Goal: Contribute content: Contribute content

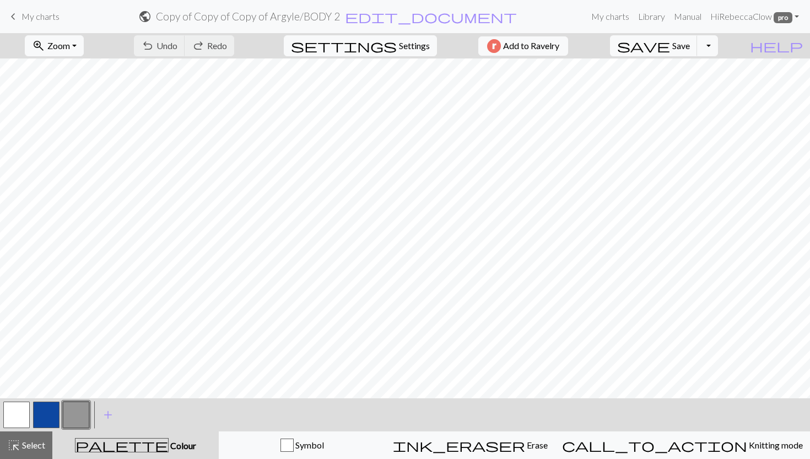
click at [52, 15] on span "My charts" at bounding box center [40, 16] width 38 height 10
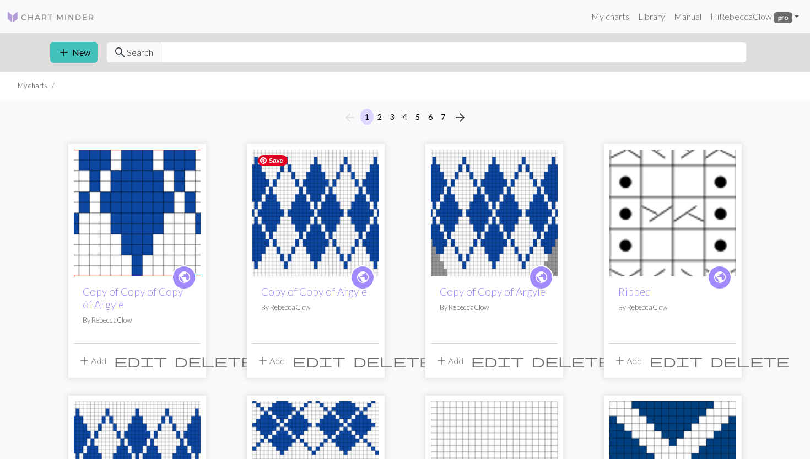
scroll to position [109, 0]
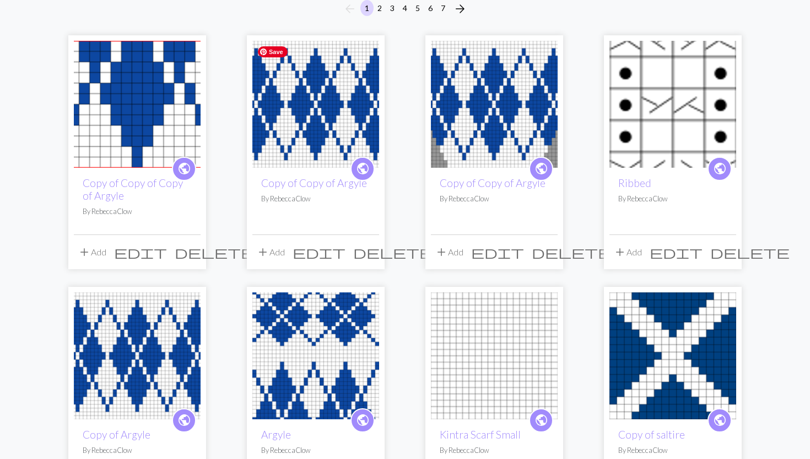
click at [292, 111] on img at bounding box center [315, 104] width 127 height 127
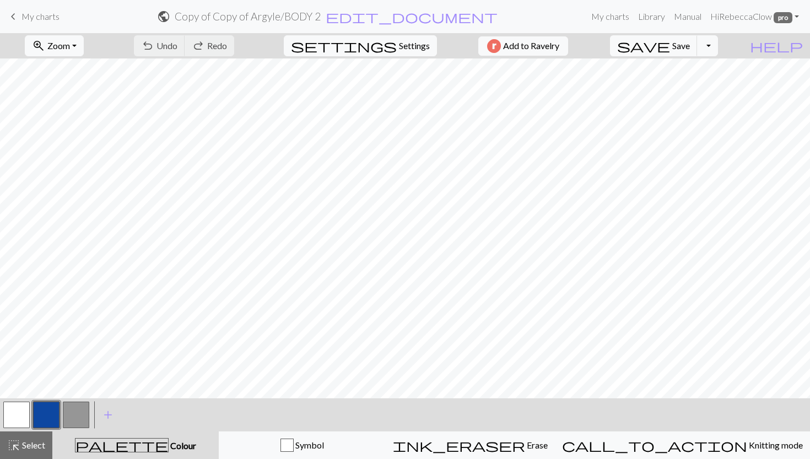
click at [379, 24] on form "public Copy of Copy of Argyle / BODY 2 edit_document Edit settings" at bounding box center [327, 16] width 519 height 21
click at [321, 19] on h2 "Copy of Copy of Argyle / BODY 2" at bounding box center [248, 16] width 146 height 13
select select "68d55c843eea154e620927a3"
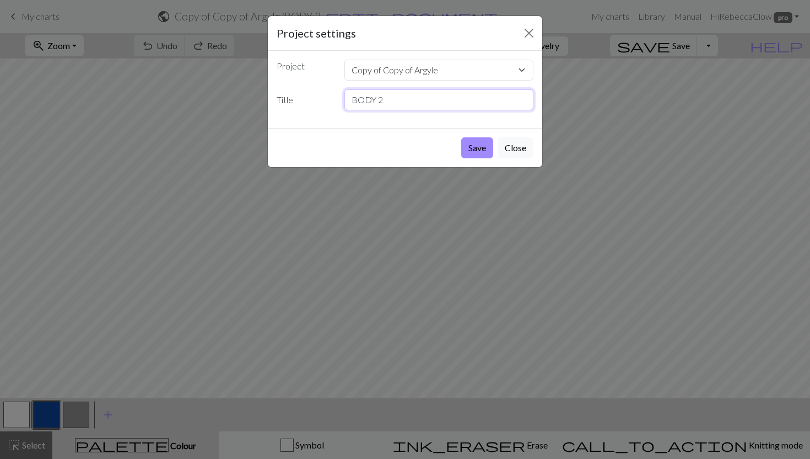
click at [353, 100] on input "BODY 2" at bounding box center [440, 99] width 190 height 21
type input "SLEEVE 2"
click at [461, 153] on button "Save" at bounding box center [477, 147] width 32 height 21
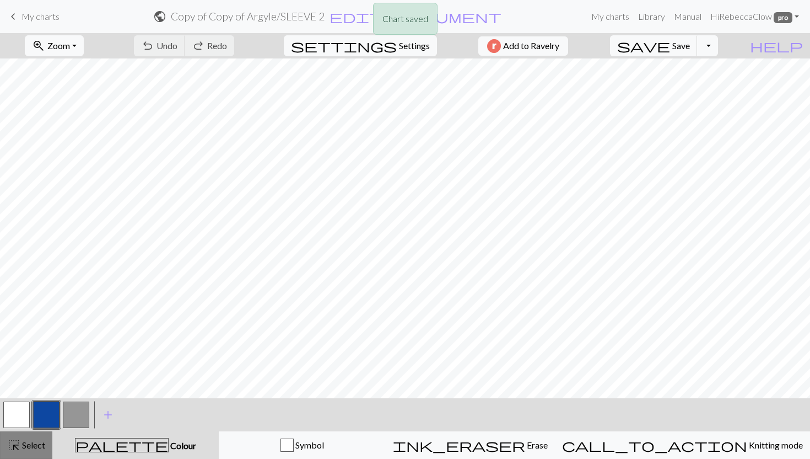
click at [19, 445] on span "highlight_alt" at bounding box center [13, 444] width 13 height 15
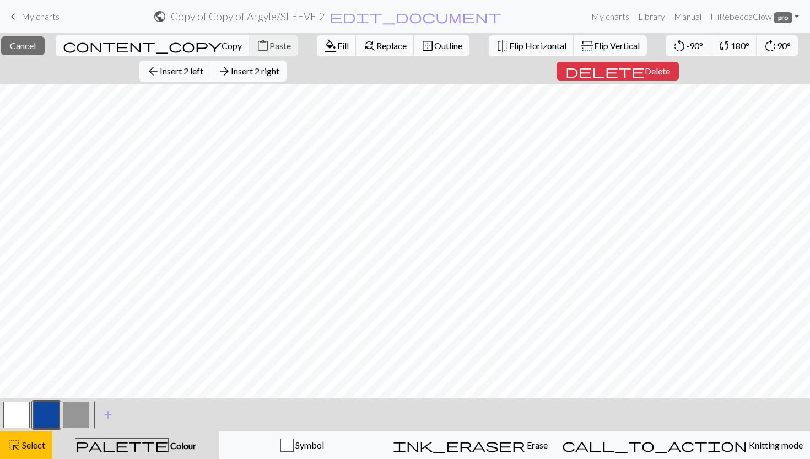
click at [265, 71] on span "Insert 2 right" at bounding box center [255, 71] width 49 height 10
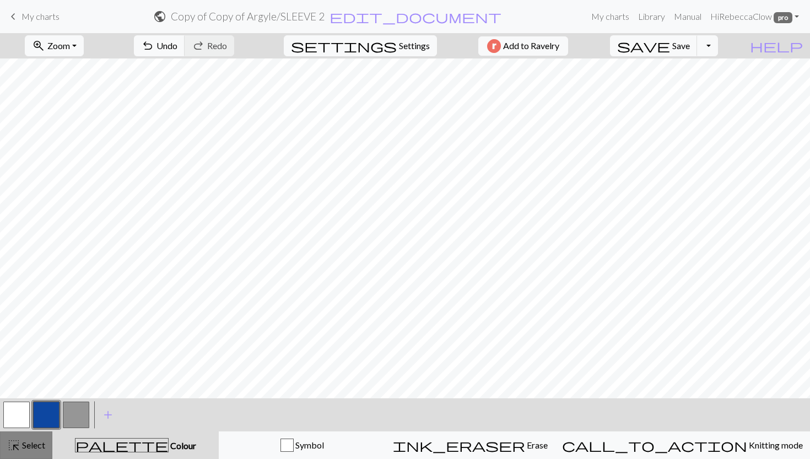
click at [28, 447] on span "Select" at bounding box center [32, 444] width 25 height 10
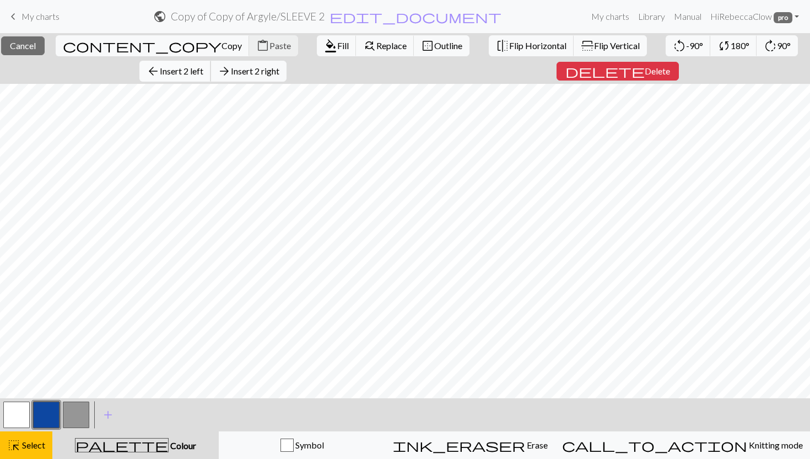
click at [191, 73] on span "Insert 2 left" at bounding box center [182, 71] width 44 height 10
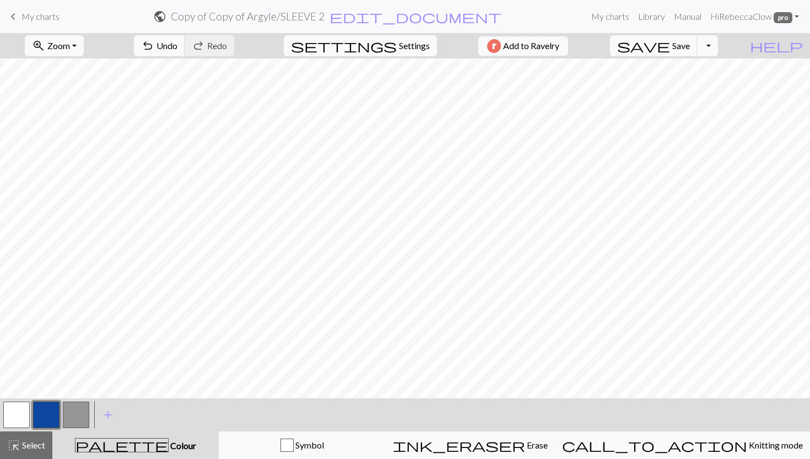
click at [18, 408] on button "button" at bounding box center [16, 414] width 26 height 26
click at [26, 452] on button "highlight_alt Select Select" at bounding box center [26, 445] width 52 height 28
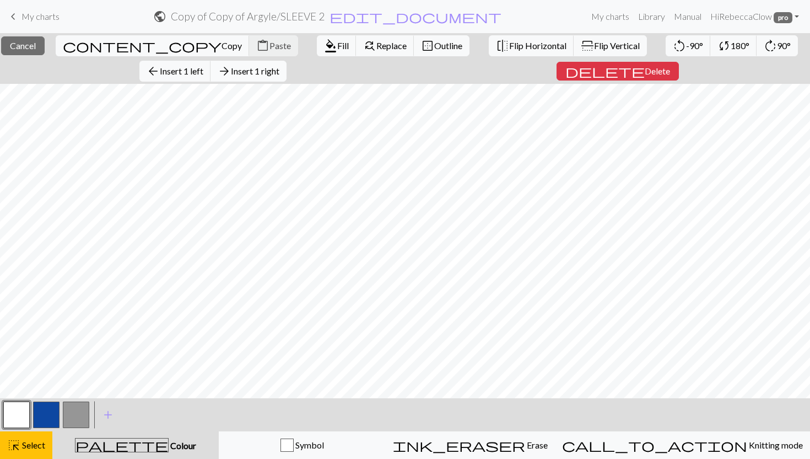
click at [279, 73] on span "Insert 1 right" at bounding box center [255, 71] width 49 height 10
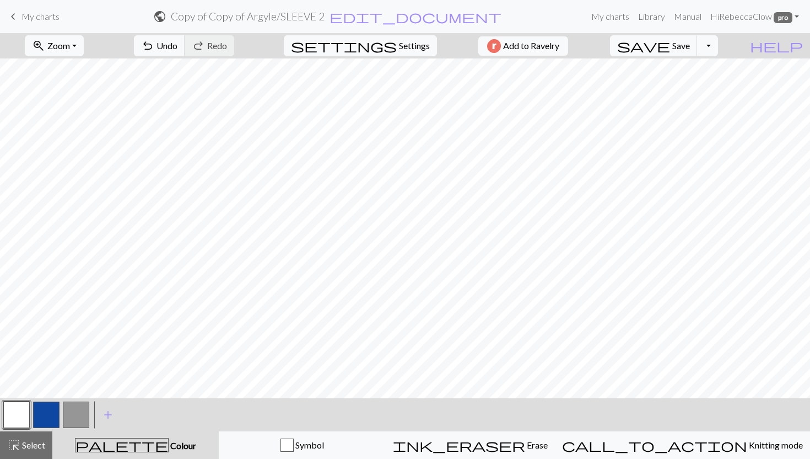
click at [75, 410] on button "button" at bounding box center [76, 414] width 26 height 26
click at [9, 449] on span "highlight_alt" at bounding box center [13, 444] width 13 height 15
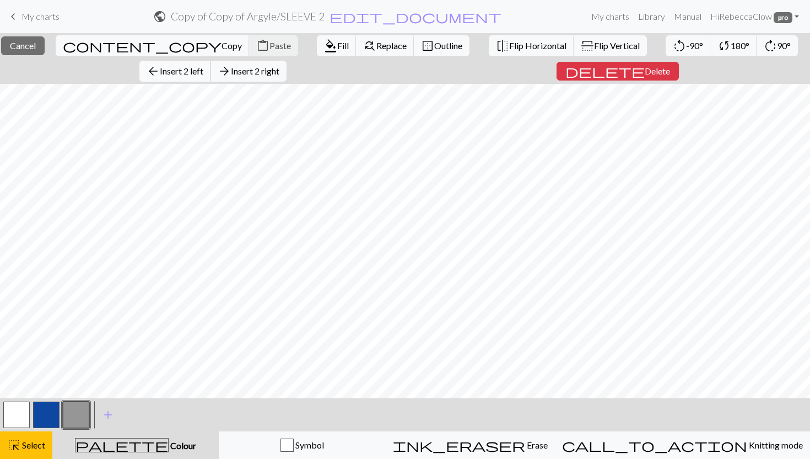
click at [192, 69] on span "Insert 2 left" at bounding box center [182, 71] width 44 height 10
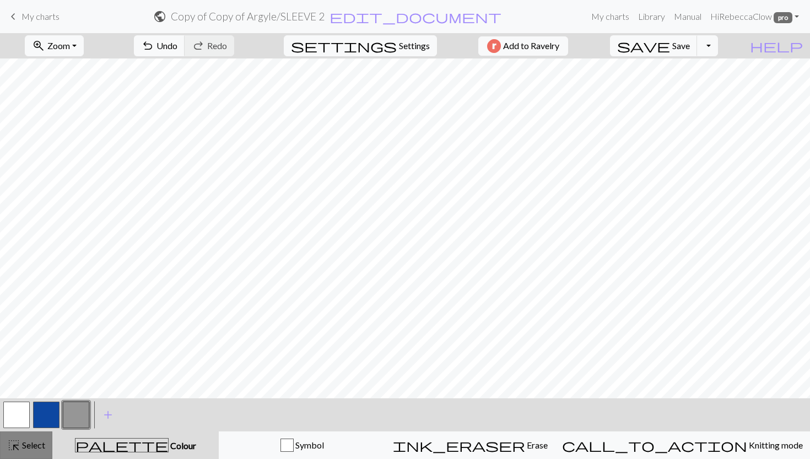
click at [20, 458] on button "highlight_alt Select Select" at bounding box center [26, 445] width 52 height 28
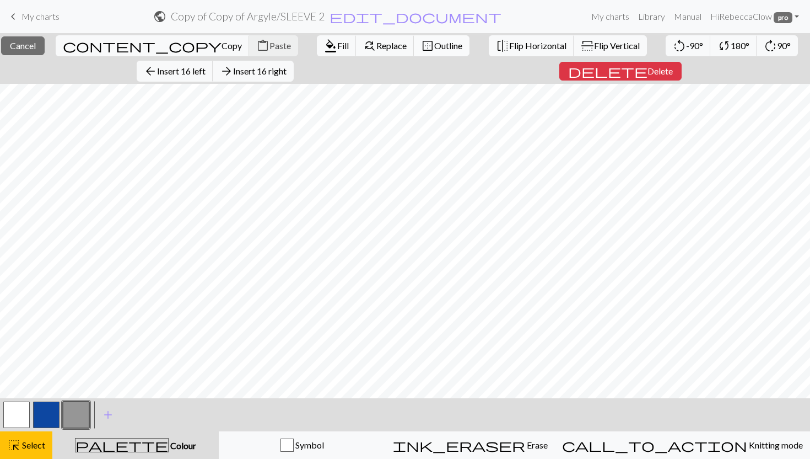
click at [421, 46] on span "border_outer" at bounding box center [427, 45] width 13 height 15
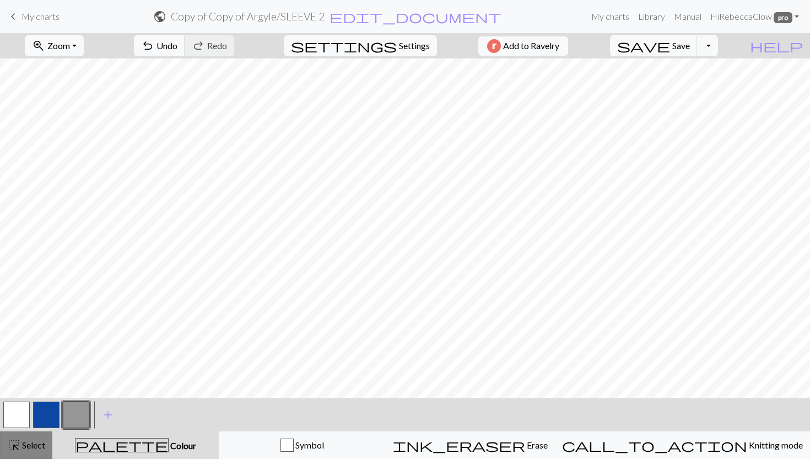
click at [42, 440] on span "Select" at bounding box center [32, 444] width 25 height 10
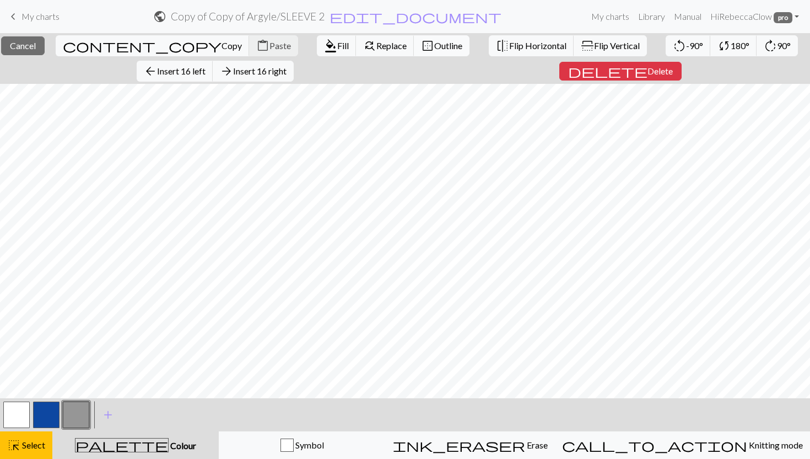
click at [434, 45] on span "Outline" at bounding box center [448, 45] width 28 height 10
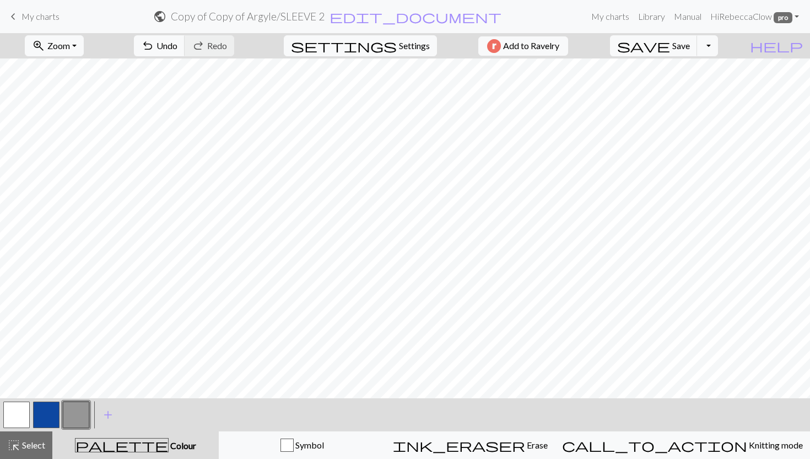
click at [13, 415] on button "button" at bounding box center [16, 414] width 26 height 26
click at [51, 451] on button "highlight_alt Select Select" at bounding box center [26, 445] width 52 height 28
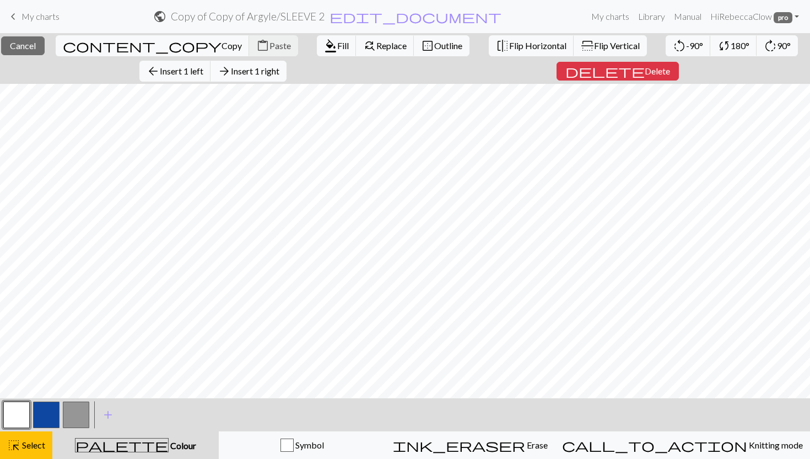
click at [279, 72] on span "Insert 1 right" at bounding box center [255, 71] width 49 height 10
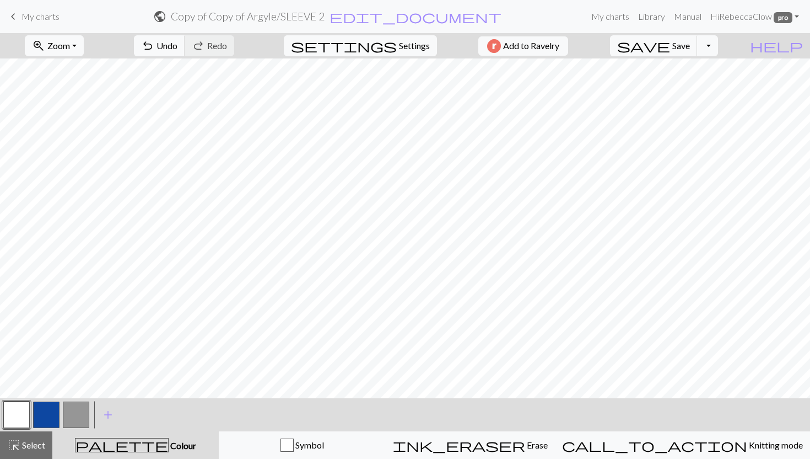
click at [75, 414] on button "button" at bounding box center [76, 414] width 26 height 26
click at [17, 446] on span "highlight_alt" at bounding box center [13, 444] width 13 height 15
click at [56, 442] on button "palette Colour Colour" at bounding box center [135, 445] width 166 height 28
click at [44, 442] on span "Select" at bounding box center [32, 444] width 25 height 10
click at [28, 449] on span "Select" at bounding box center [32, 444] width 25 height 10
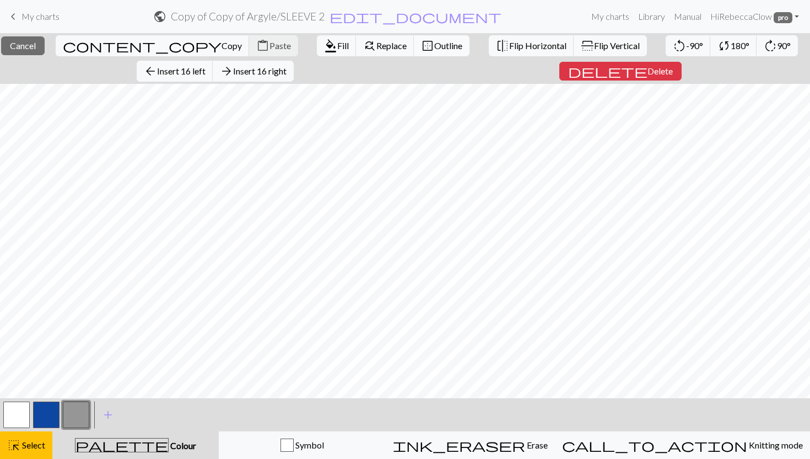
click at [434, 45] on span "Outline" at bounding box center [448, 45] width 28 height 10
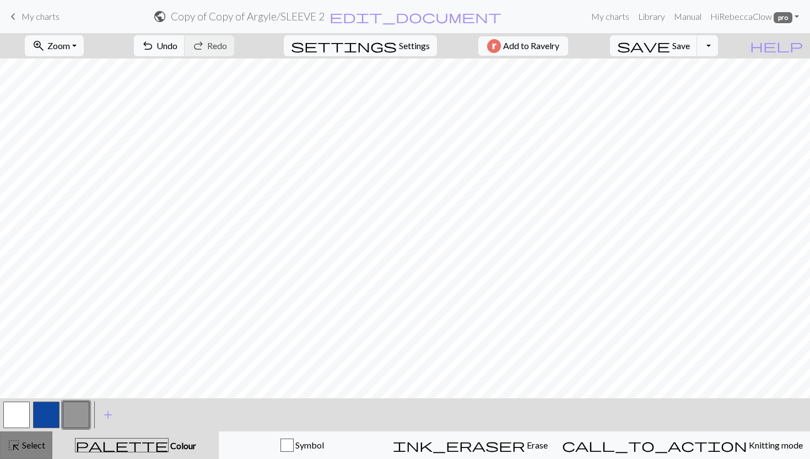
click at [40, 440] on span "Select" at bounding box center [32, 444] width 25 height 10
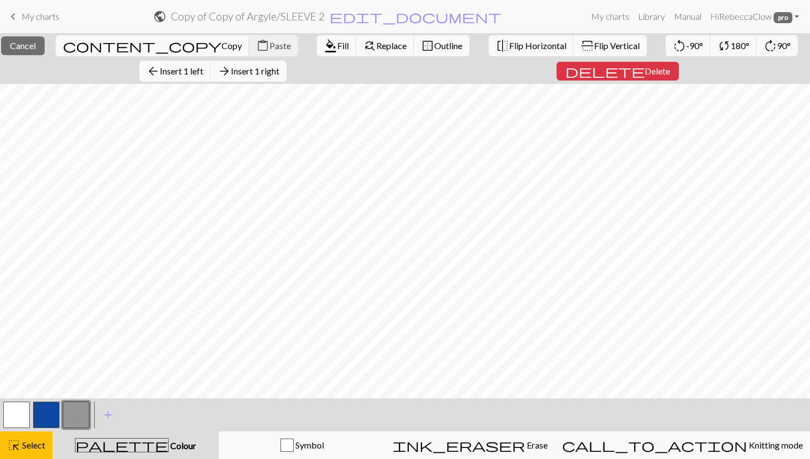
click at [279, 67] on span "Insert 1 right" at bounding box center [255, 71] width 49 height 10
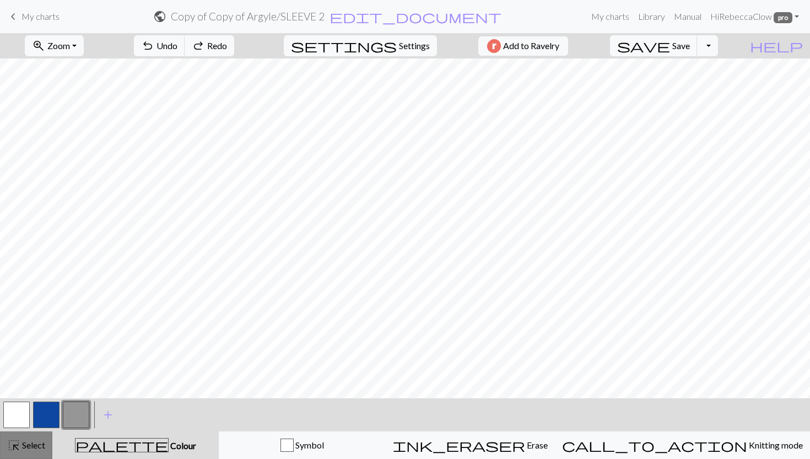
click at [40, 442] on span "Select" at bounding box center [32, 444] width 25 height 10
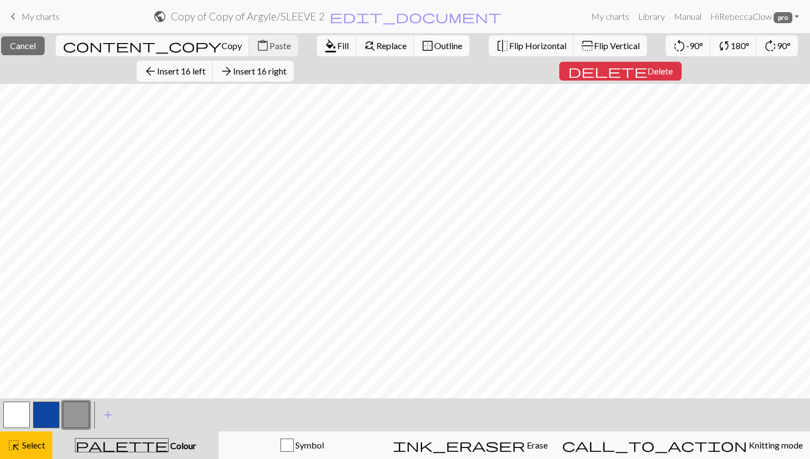
click at [421, 45] on span "border_outer" at bounding box center [427, 45] width 13 height 15
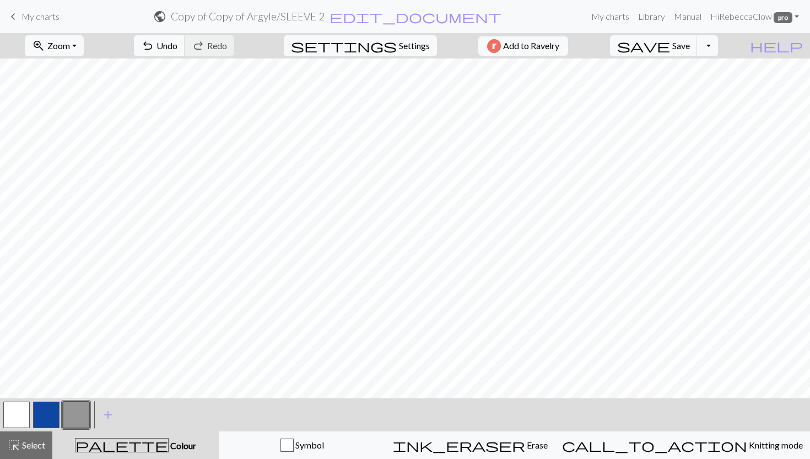
click at [18, 413] on button "button" at bounding box center [16, 414] width 26 height 26
click at [31, 437] on button "highlight_alt Select Select" at bounding box center [26, 445] width 52 height 28
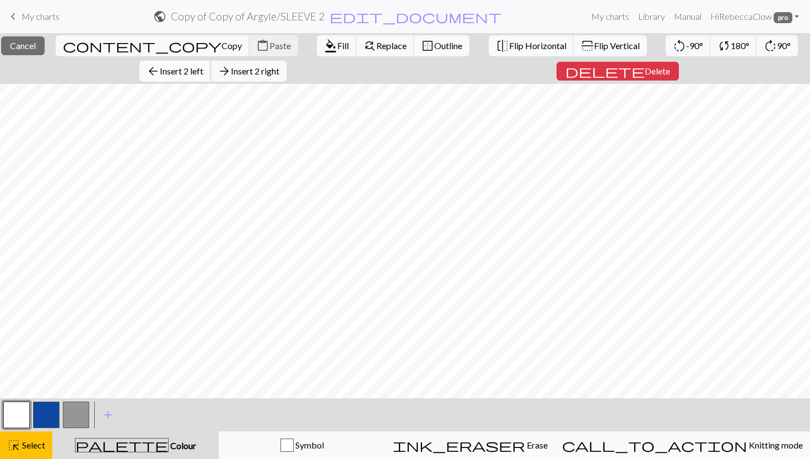
click at [196, 69] on span "Insert 2 left" at bounding box center [182, 71] width 44 height 10
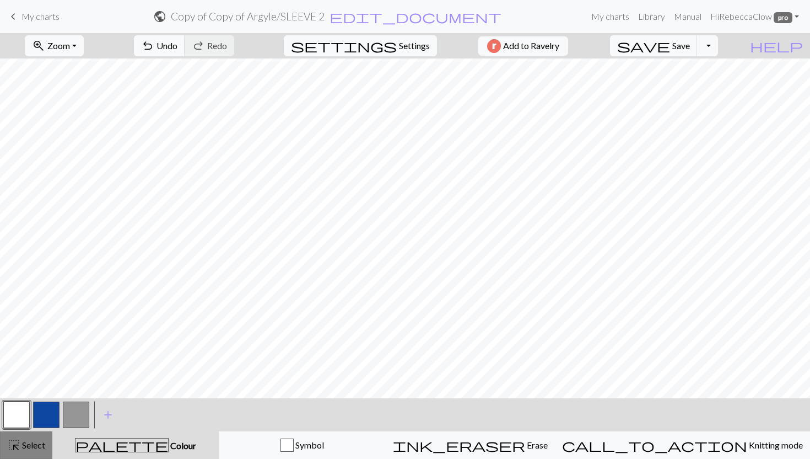
click at [39, 449] on span "Select" at bounding box center [32, 444] width 25 height 10
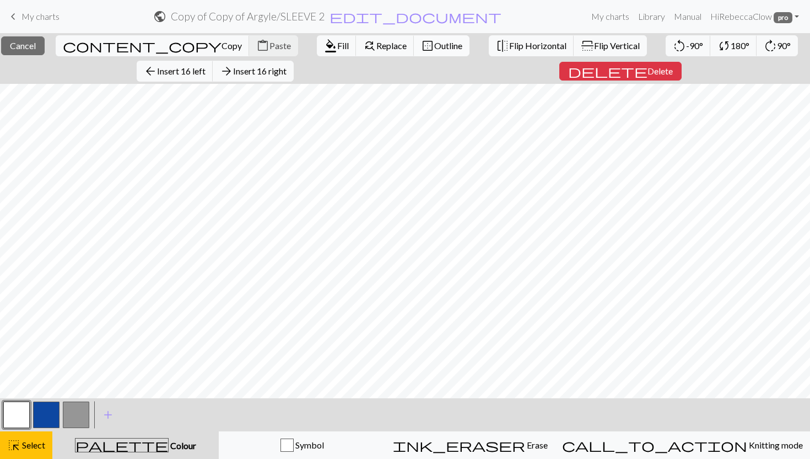
click at [434, 49] on span "Outline" at bounding box center [448, 45] width 28 height 10
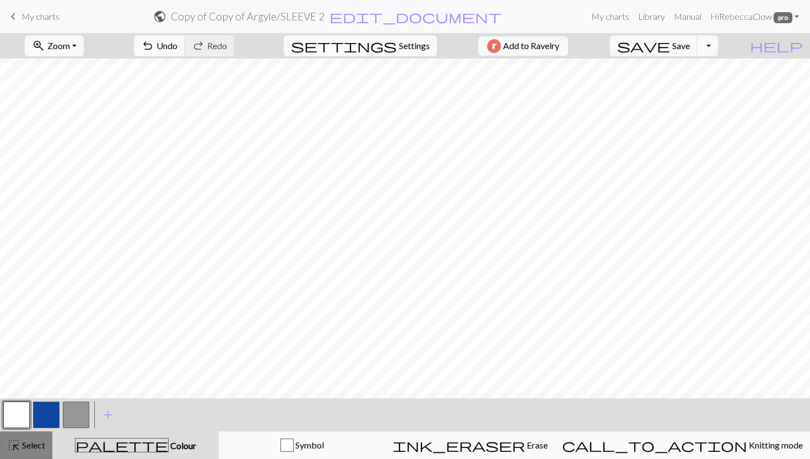
click at [37, 440] on span "Select" at bounding box center [32, 444] width 25 height 10
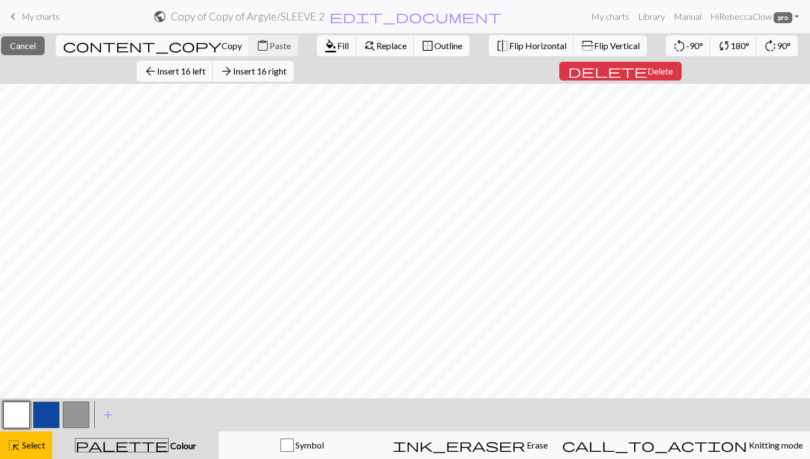
click at [434, 50] on span "Outline" at bounding box center [448, 45] width 28 height 10
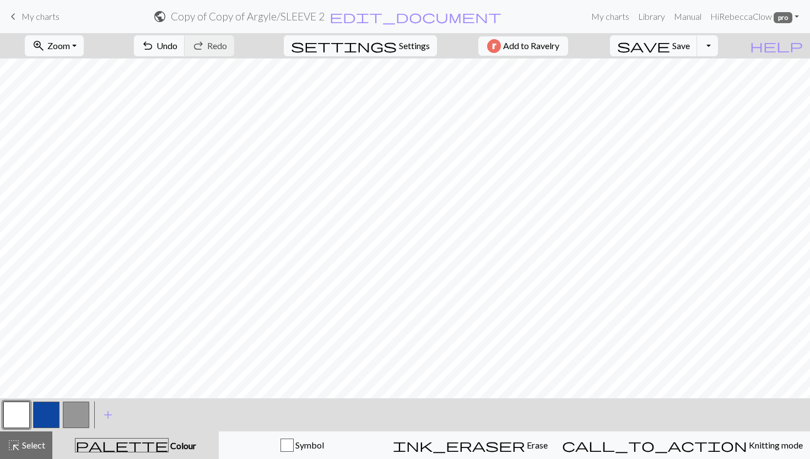
click at [79, 413] on button "button" at bounding box center [76, 414] width 26 height 26
click at [47, 407] on button "button" at bounding box center [46, 414] width 26 height 26
click at [670, 46] on span "save" at bounding box center [643, 45] width 53 height 15
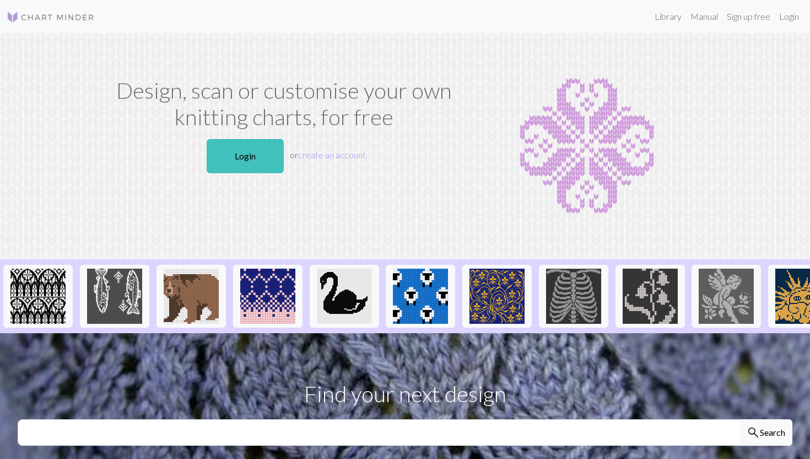
click at [228, 180] on div "Design, scan or customise your own knitting charts, for free Login or create an…" at bounding box center [284, 146] width 364 height 138
click at [235, 157] on link "Login" at bounding box center [245, 156] width 77 height 34
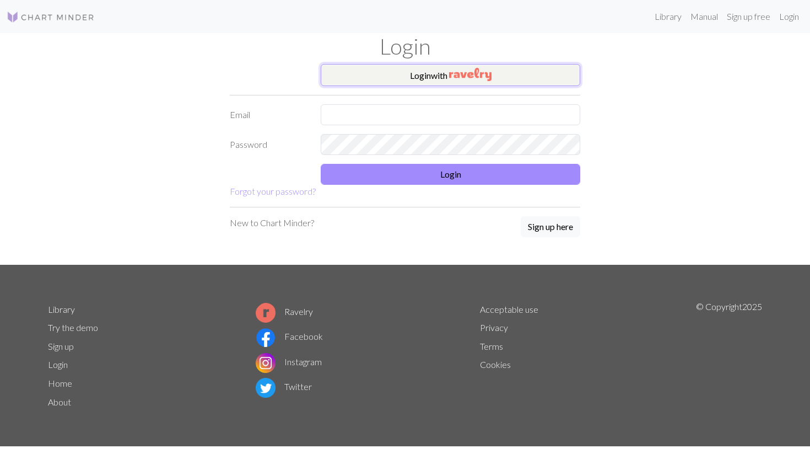
click at [404, 80] on button "Login with" at bounding box center [451, 75] width 260 height 22
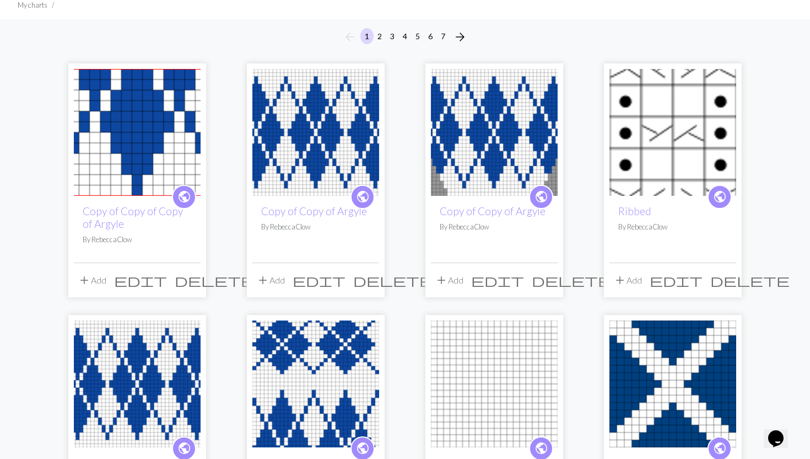
scroll to position [139, 0]
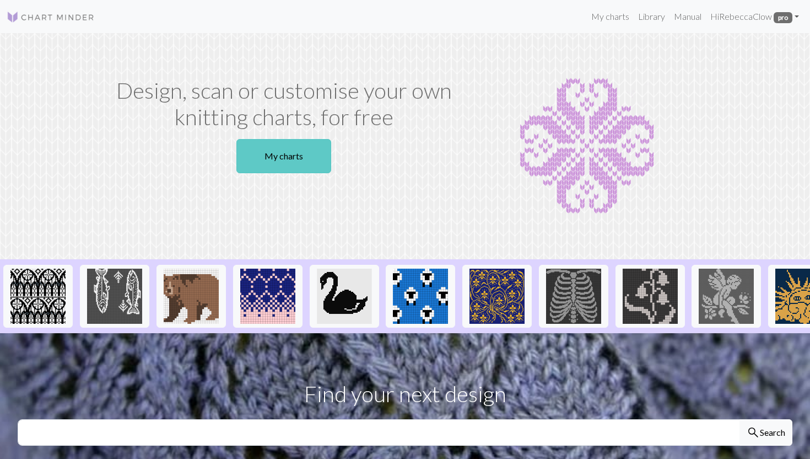
click at [256, 155] on link "My charts" at bounding box center [283, 156] width 95 height 34
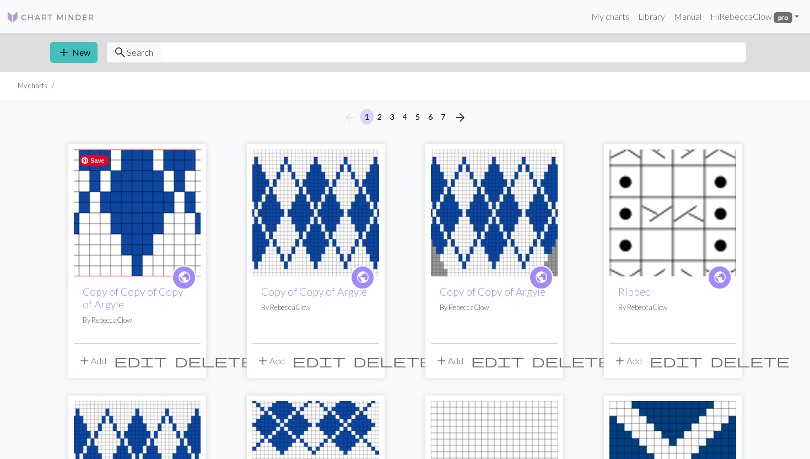
click at [141, 208] on img at bounding box center [137, 212] width 127 height 127
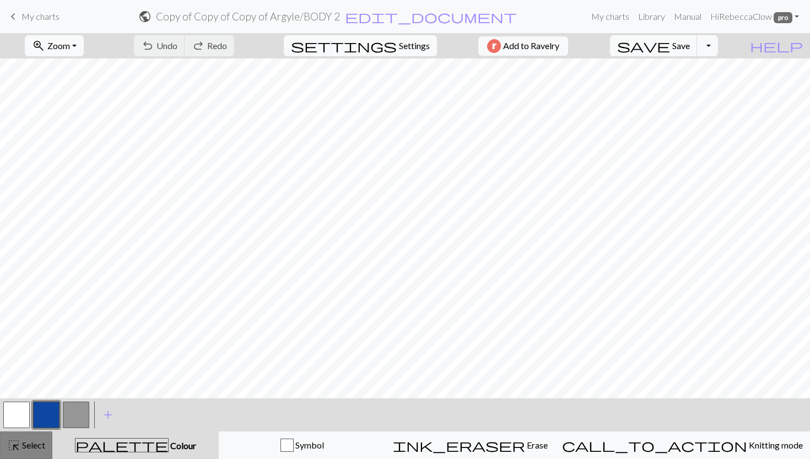
click at [30, 442] on span "Select" at bounding box center [32, 444] width 25 height 10
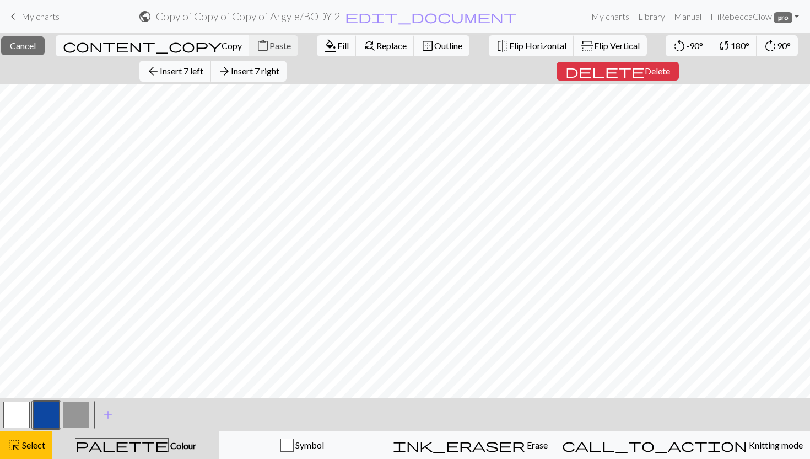
click at [184, 73] on span "Insert 7 left" at bounding box center [182, 71] width 44 height 10
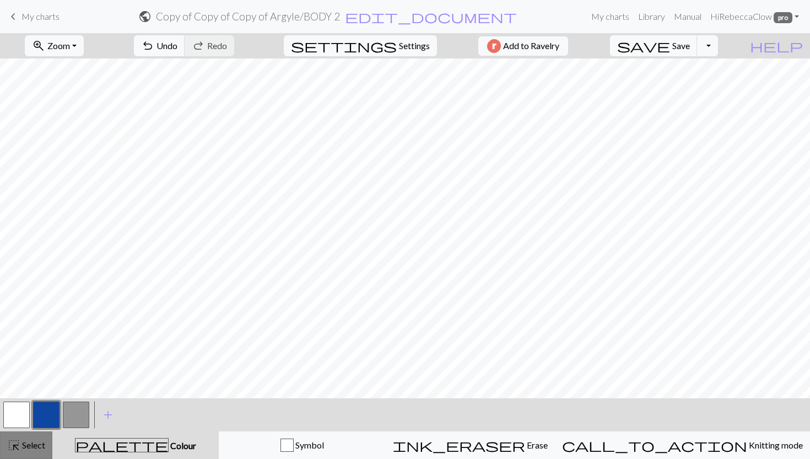
click at [30, 444] on span "Select" at bounding box center [32, 444] width 25 height 10
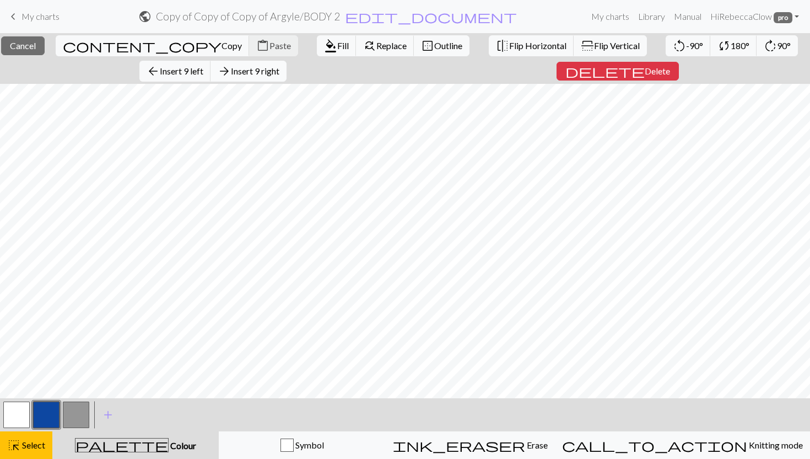
click at [279, 74] on span "Insert 9 right" at bounding box center [255, 71] width 49 height 10
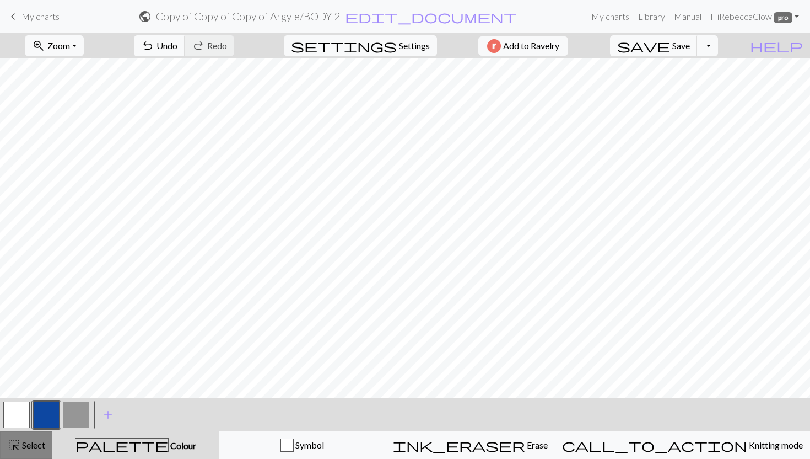
click at [1, 449] on button "highlight_alt Select Select" at bounding box center [26, 445] width 52 height 28
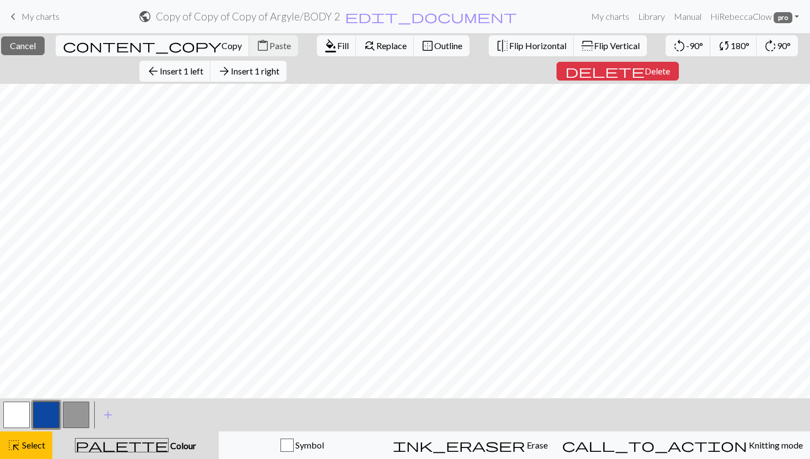
click at [279, 72] on span "Insert 1 right" at bounding box center [255, 71] width 49 height 10
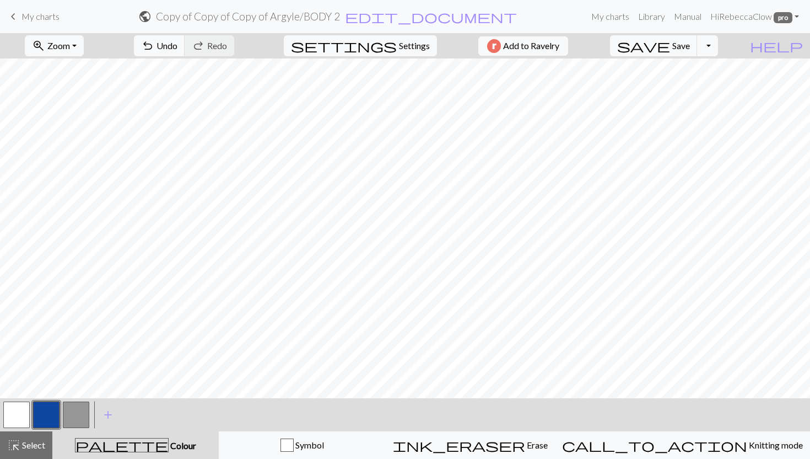
click at [79, 416] on button "button" at bounding box center [76, 414] width 26 height 26
click at [28, 448] on span "Select" at bounding box center [32, 444] width 25 height 10
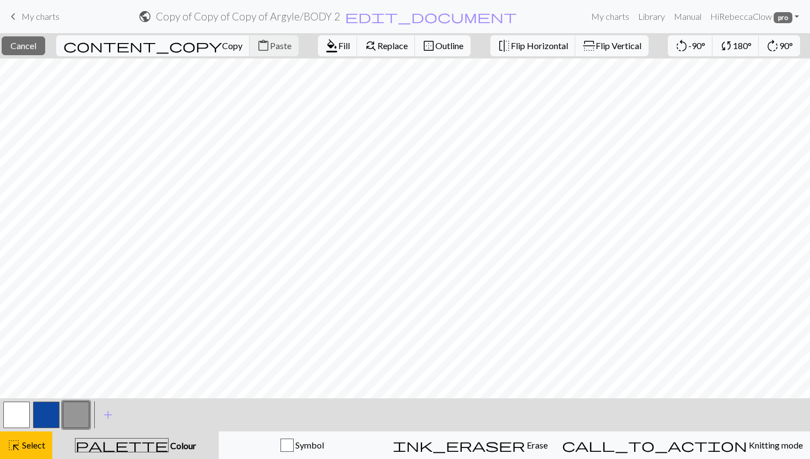
click at [21, 413] on button "button" at bounding box center [16, 414] width 26 height 26
click at [21, 442] on span "Select" at bounding box center [32, 444] width 25 height 10
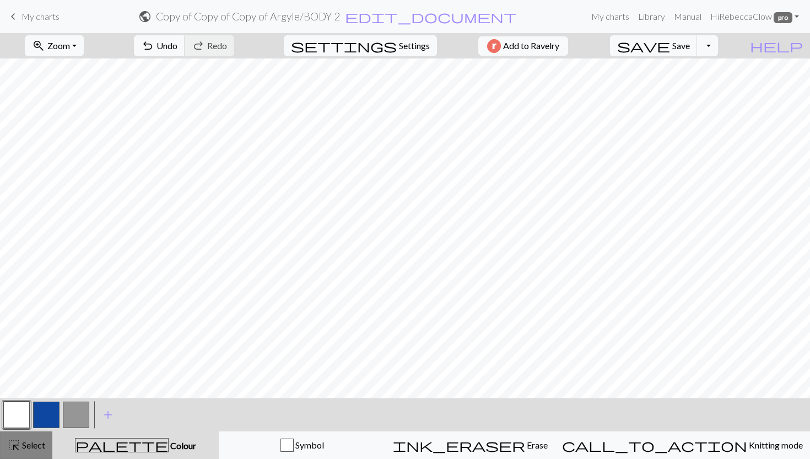
click at [39, 451] on div "highlight_alt Select Select" at bounding box center [26, 444] width 38 height 13
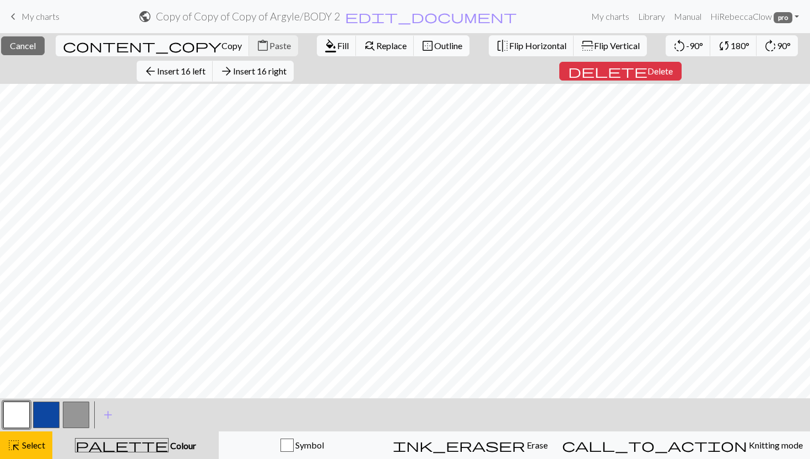
click at [434, 47] on span "Outline" at bounding box center [448, 45] width 28 height 10
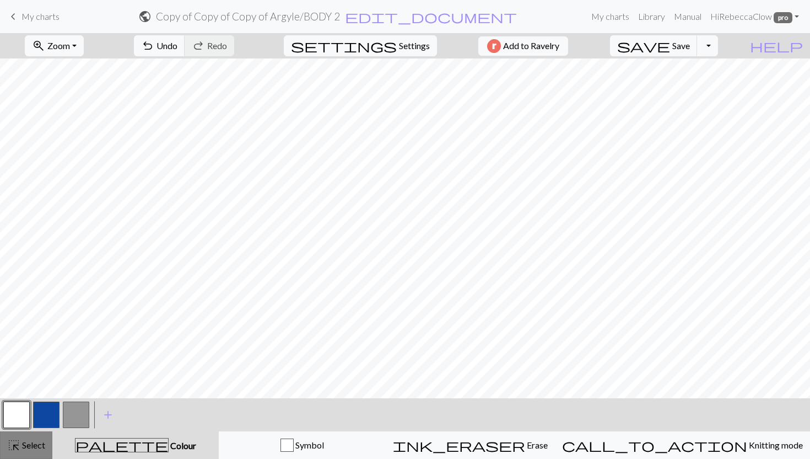
click at [9, 443] on span "highlight_alt" at bounding box center [13, 444] width 13 height 15
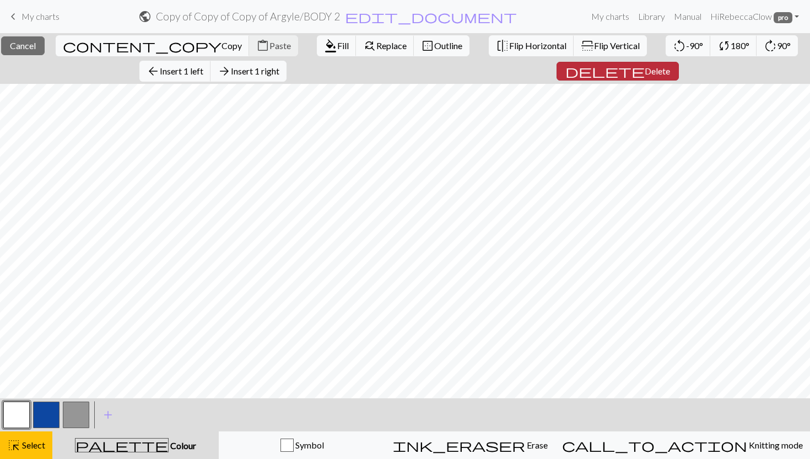
click at [645, 71] on span "Delete" at bounding box center [657, 71] width 25 height 10
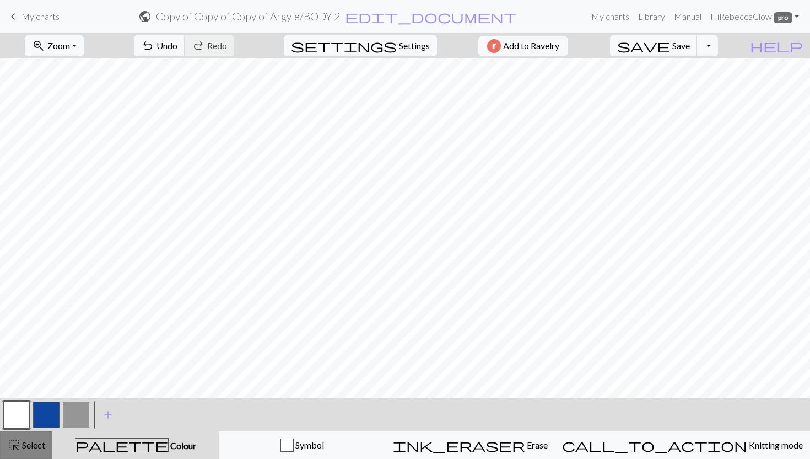
click at [29, 449] on span "Select" at bounding box center [32, 444] width 25 height 10
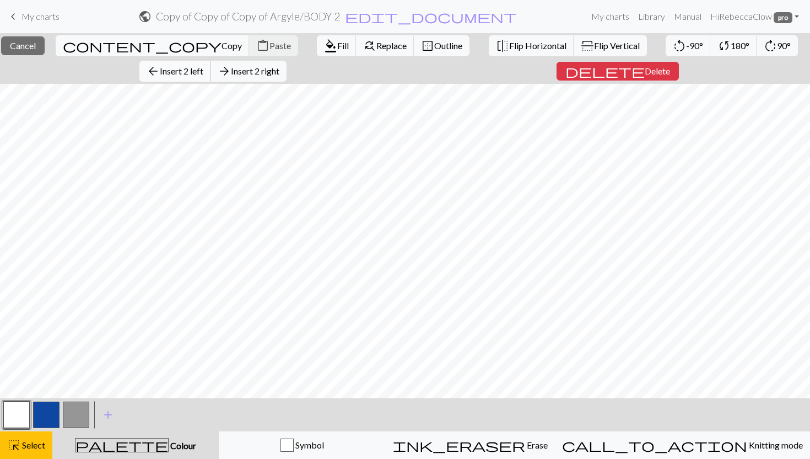
click at [198, 76] on span "Insert 2 left" at bounding box center [182, 71] width 44 height 10
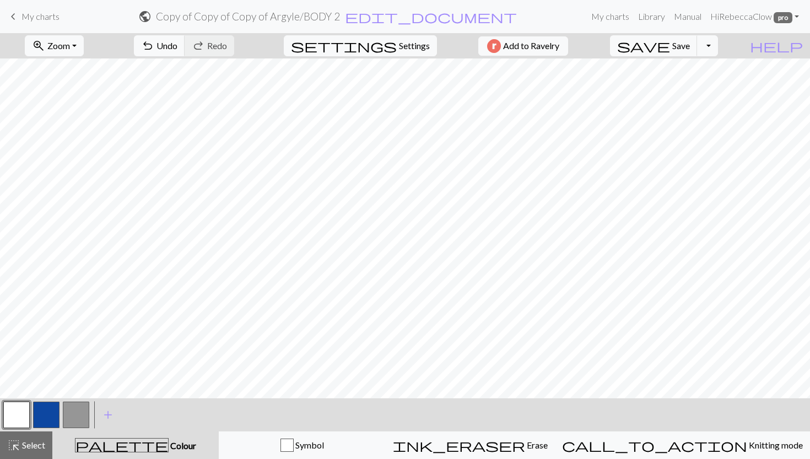
click at [71, 413] on button "button" at bounding box center [76, 414] width 26 height 26
click at [46, 452] on button "highlight_alt Select Select" at bounding box center [26, 445] width 52 height 28
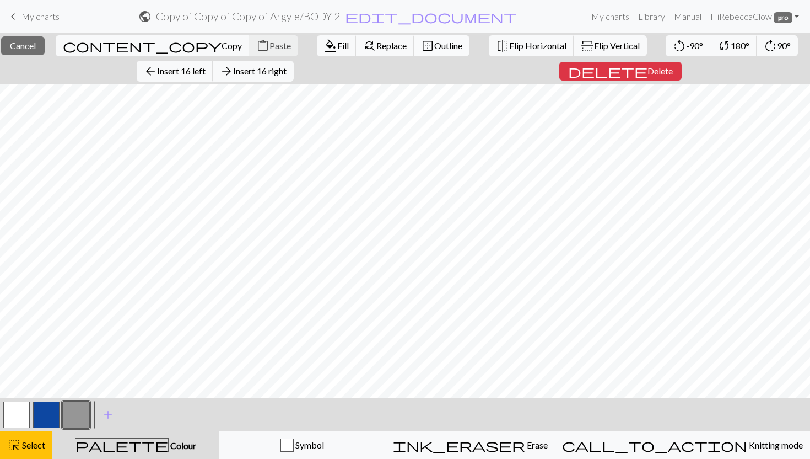
click at [434, 50] on span "Outline" at bounding box center [448, 45] width 28 height 10
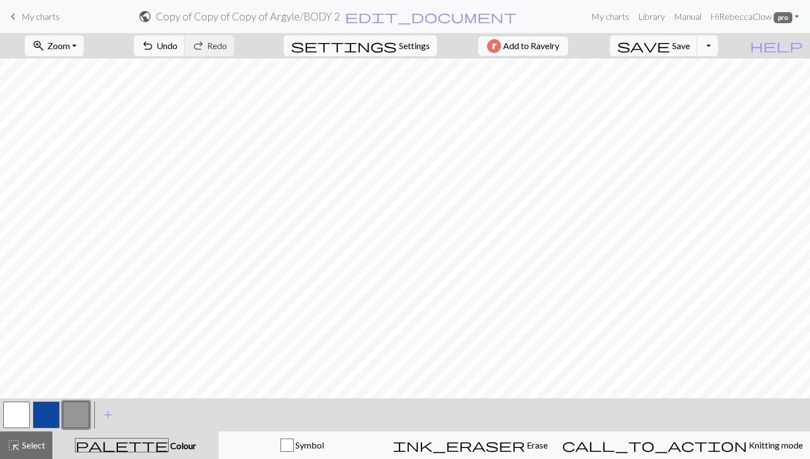
click at [47, 419] on button "button" at bounding box center [46, 414] width 26 height 26
